Goal: Information Seeking & Learning: Learn about a topic

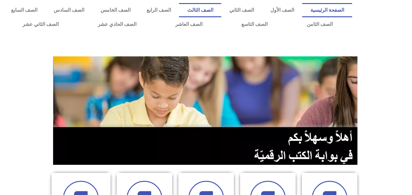
click at [221, 7] on link "الصف الثالث" at bounding box center [200, 10] width 42 height 14
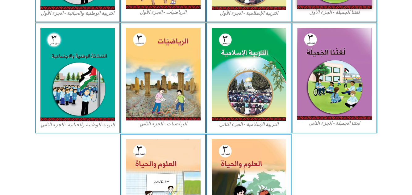
scroll to position [308, 0]
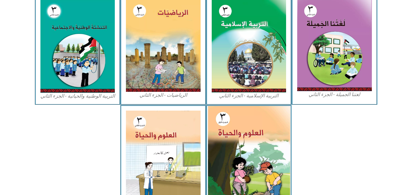
click at [247, 133] on img at bounding box center [249, 157] width 82 height 102
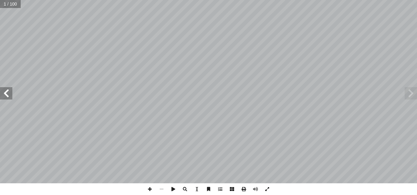
click at [265, 189] on span at bounding box center [267, 190] width 12 height 12
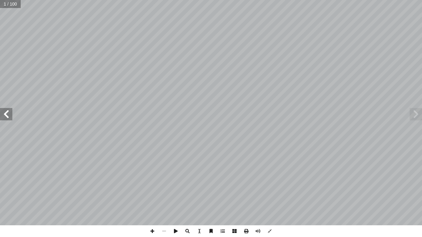
click at [4, 118] on span at bounding box center [6, 114] width 12 height 12
click at [4, 111] on span at bounding box center [6, 114] width 12 height 12
click at [3, 111] on span at bounding box center [6, 114] width 12 height 12
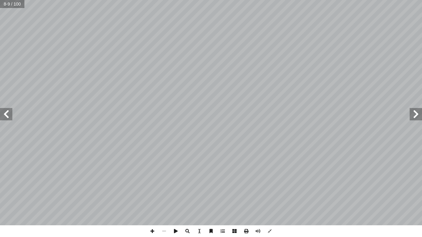
click at [3, 111] on span at bounding box center [6, 114] width 12 height 12
click at [259, 195] on div "١٠ وزملائي في المجموعة لتمثيله. ُ تعاون أ ا ثم َ السابق َ الحوار أ ا قر أ ا ووظ…" at bounding box center [211, 118] width 422 height 237
click at [262, 195] on div "١٠ وزملائي في المجموعة لتمثيله. ُ تعاون أ ا ثم َ السابق َ الحوار أ ا قر أ ا ووظ…" at bounding box center [211, 118] width 422 height 237
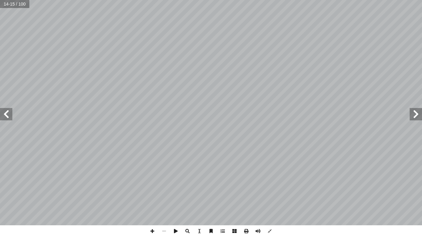
click at [262, 195] on div "١٠ وزملائي في المجموعة لتمثيله. ُ تعاون أ ا ثم َ السابق َ الحوار أ ا قر أ ا ووظ…" at bounding box center [211, 118] width 422 height 237
click at [153, 195] on span at bounding box center [152, 231] width 12 height 12
click at [6, 115] on span at bounding box center [6, 114] width 12 height 12
